Goal: Information Seeking & Learning: Learn about a topic

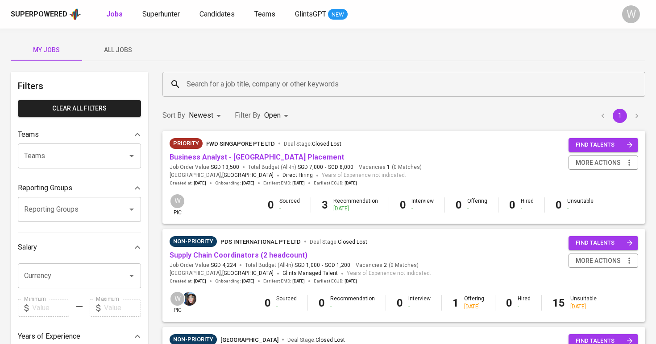
click at [122, 61] on div "My Jobs All Jobs Filters Clear All filters Teams Teams Teams Reporting Groups R…" at bounding box center [328, 340] width 656 height 623
click at [125, 49] on span "All Jobs" at bounding box center [117, 50] width 61 height 11
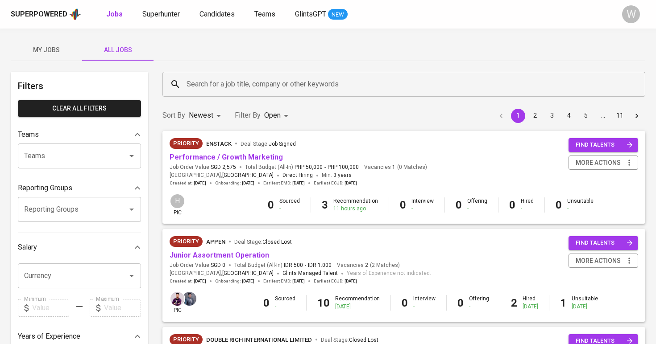
click at [201, 83] on input "Search for a job title, company or other keywords" at bounding box center [406, 84] width 444 height 17
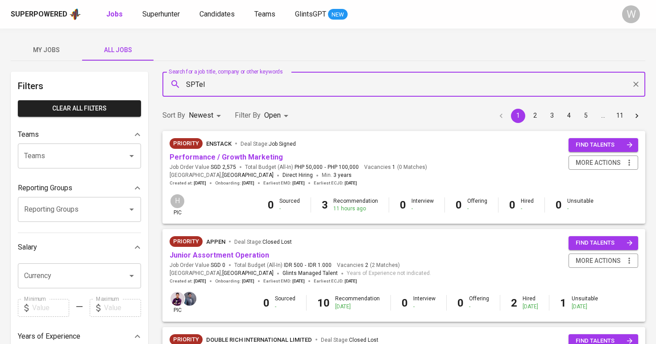
type input "SPTel"
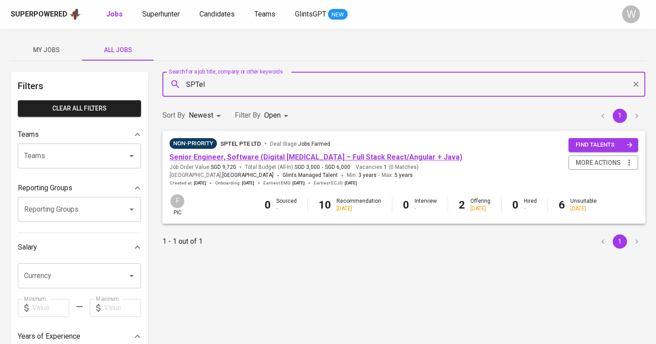
click at [202, 157] on link "Senior Engineer, Software (Digital [MEDICAL_DATA] – Full Stack React/Angular + …" at bounding box center [316, 157] width 293 height 8
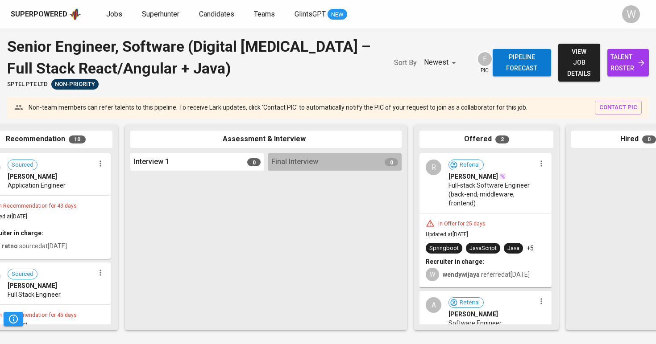
scroll to position [0, 274]
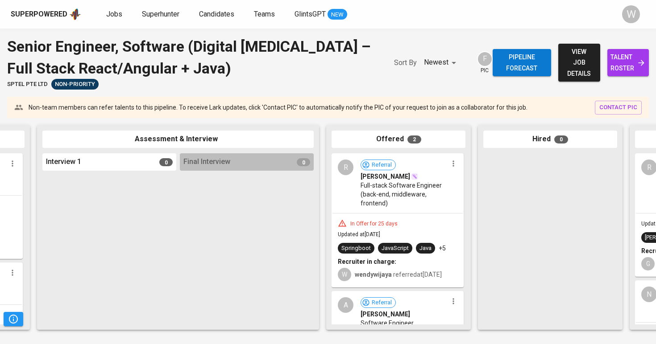
drag, startPoint x: 390, startPoint y: 208, endPoint x: 453, endPoint y: 218, distance: 64.0
click at [453, 218] on div "R Referral Robert H Full-stack Software Engineer (back-end, middleware, fronten…" at bounding box center [398, 220] width 132 height 134
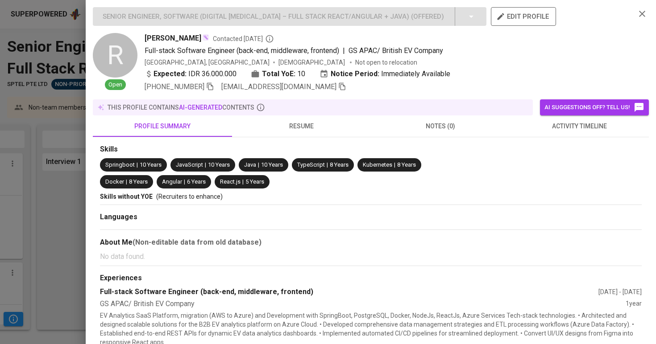
click at [42, 165] on div at bounding box center [328, 172] width 656 height 344
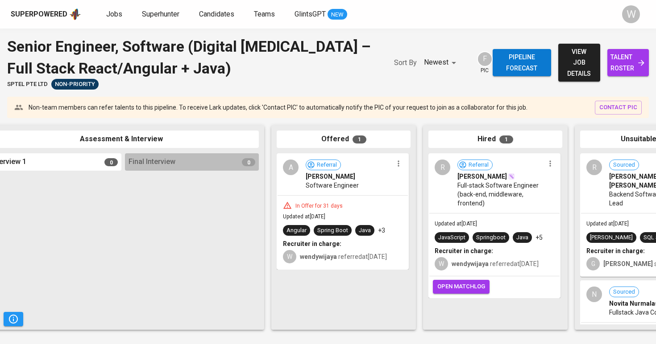
scroll to position [0, 344]
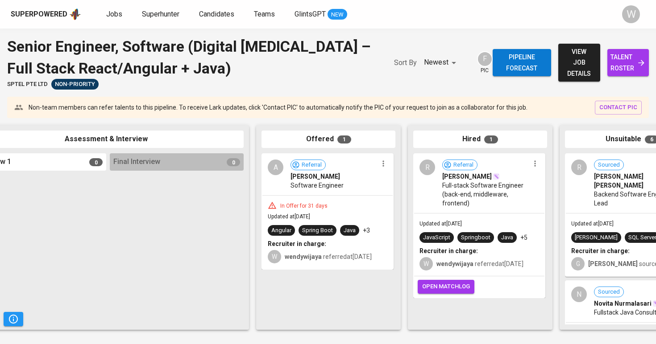
click at [456, 287] on span "open matchlog" at bounding box center [446, 287] width 48 height 10
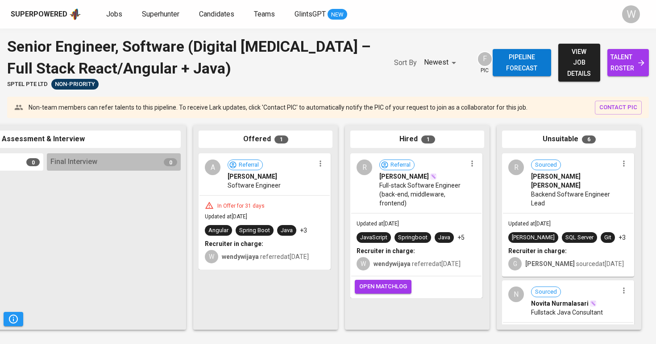
scroll to position [0, 406]
